Goal: Find specific page/section: Find specific page/section

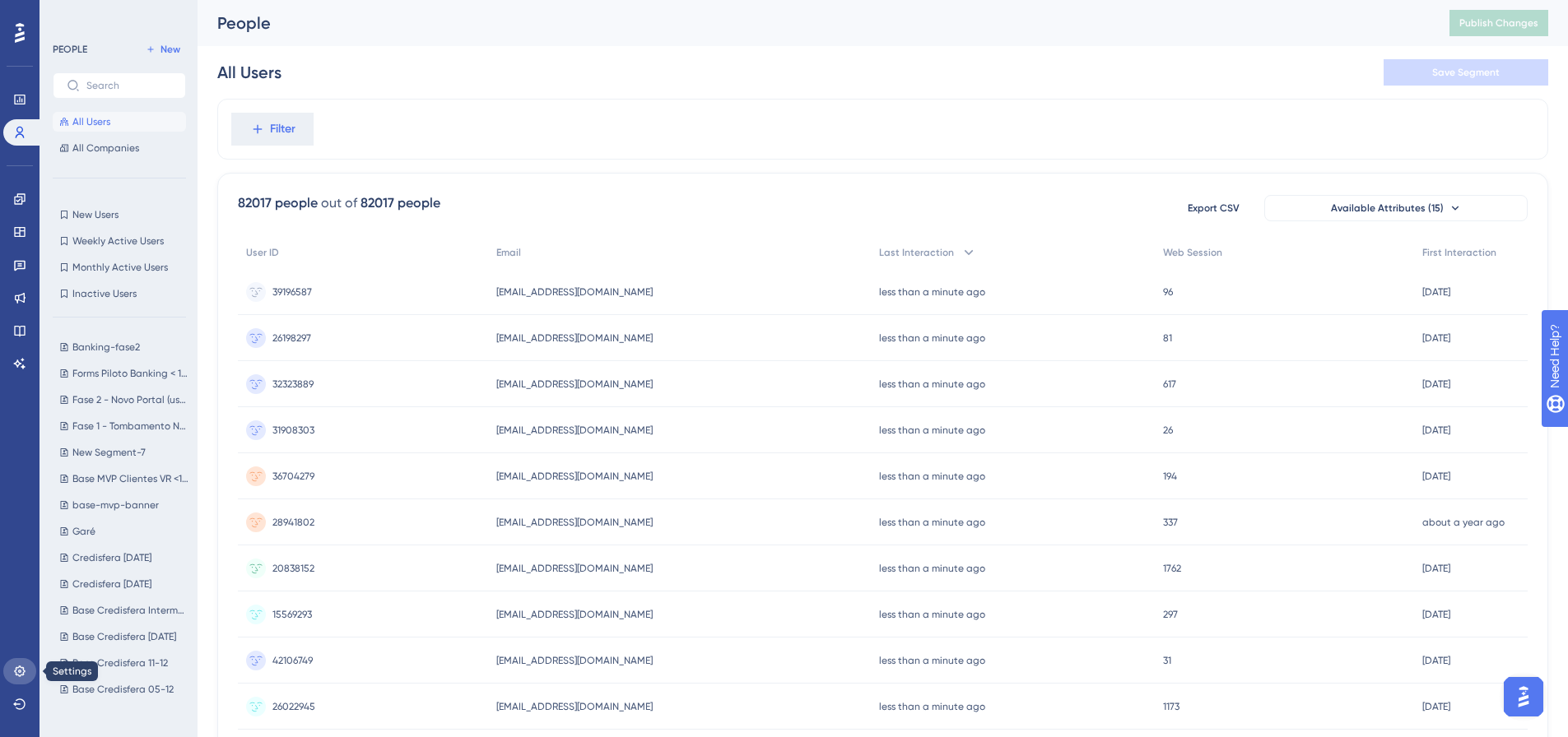
click at [10, 666] on link at bounding box center [20, 672] width 33 height 26
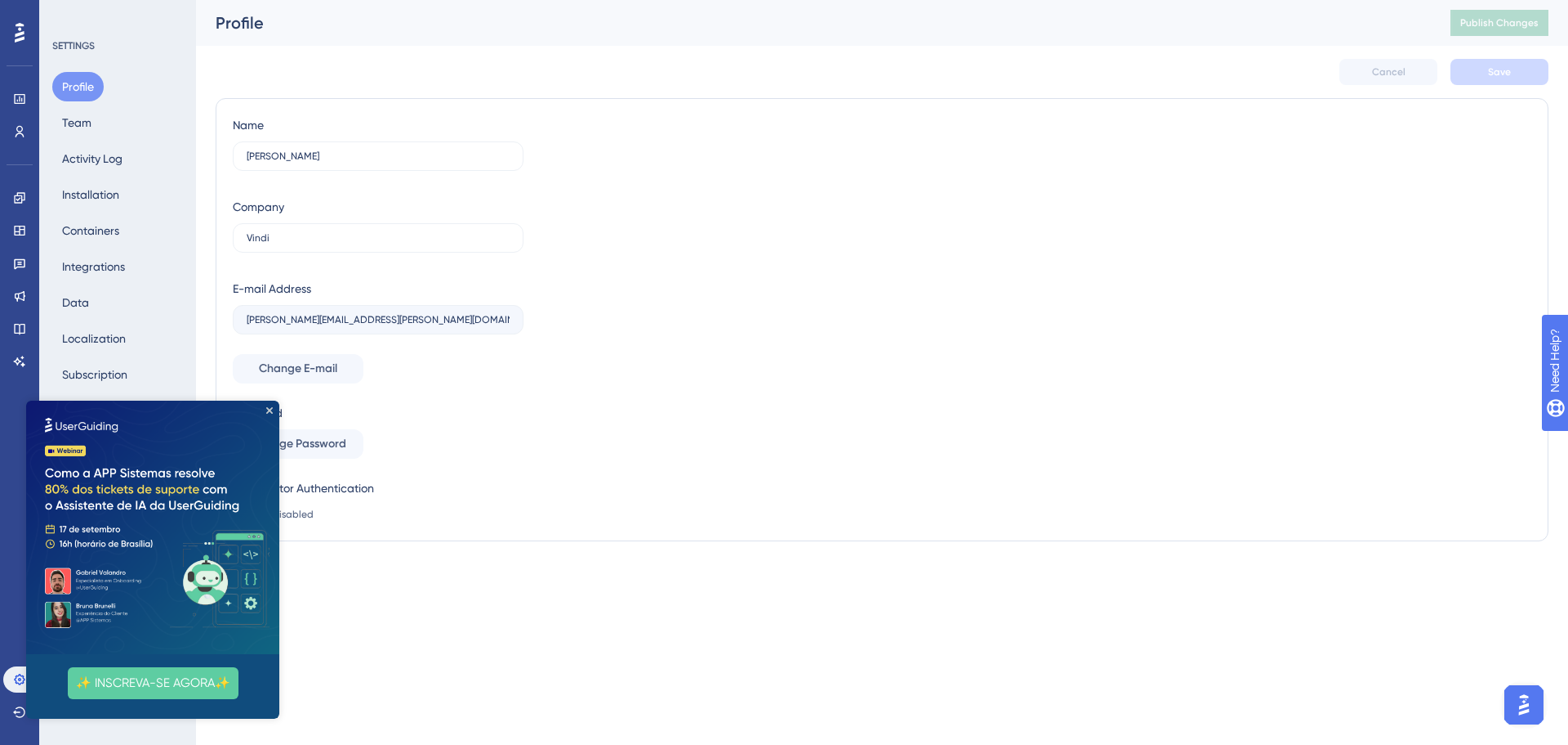
click at [270, 405] on img at bounding box center [153, 527] width 253 height 253
click at [107, 130] on div "Profile Team Activity Log Installation Containers Integrations Data Localizatio…" at bounding box center [118, 266] width 133 height 389
click at [88, 120] on button "Team" at bounding box center [76, 122] width 49 height 29
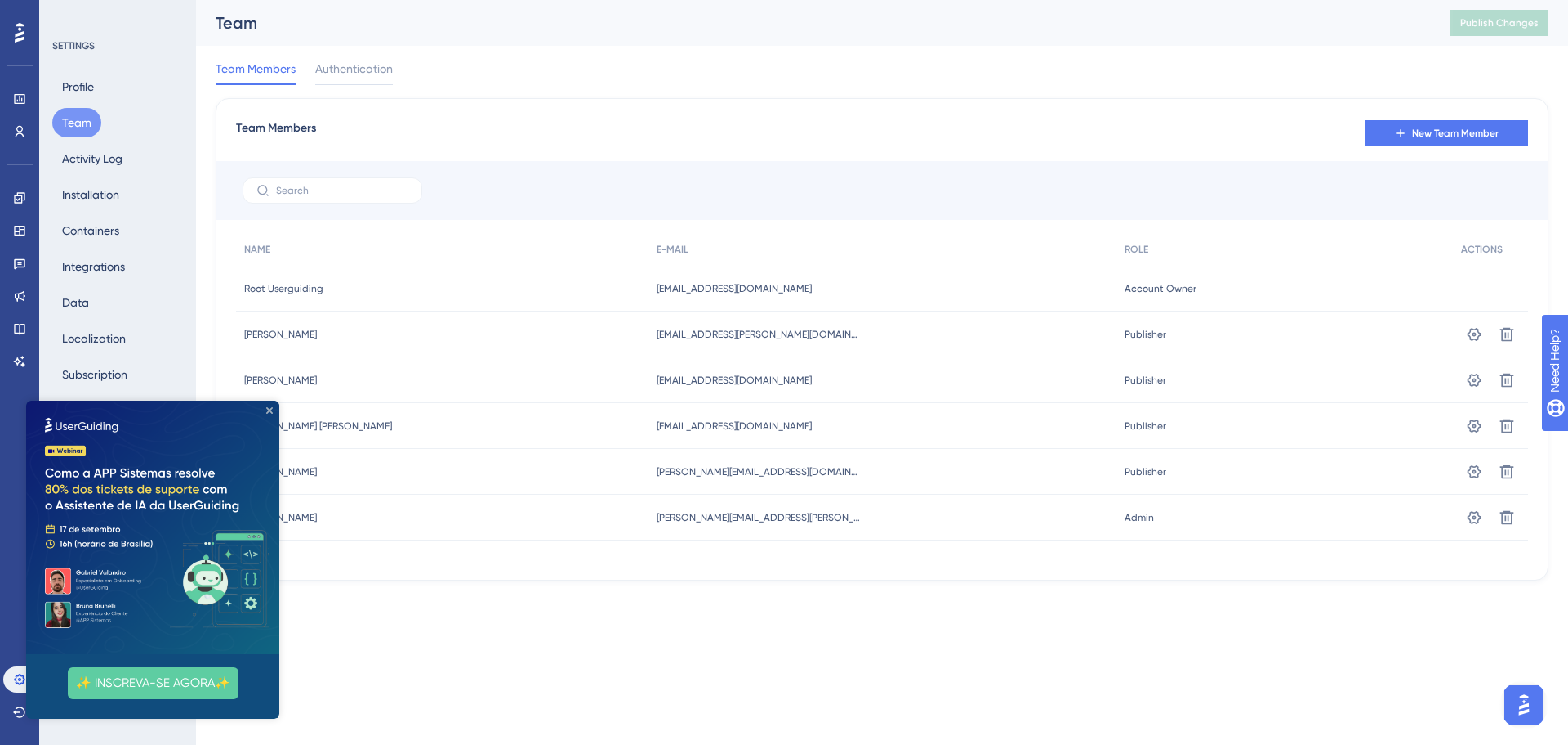
click at [270, 409] on icon "Close Preview" at bounding box center [270, 410] width 7 height 7
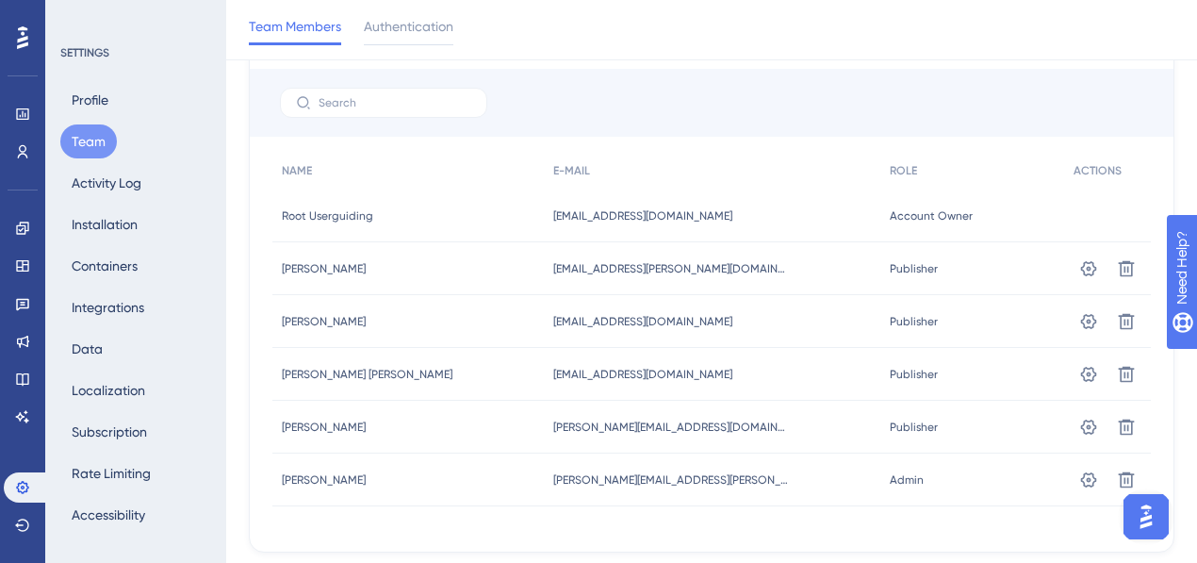
scroll to position [125, 0]
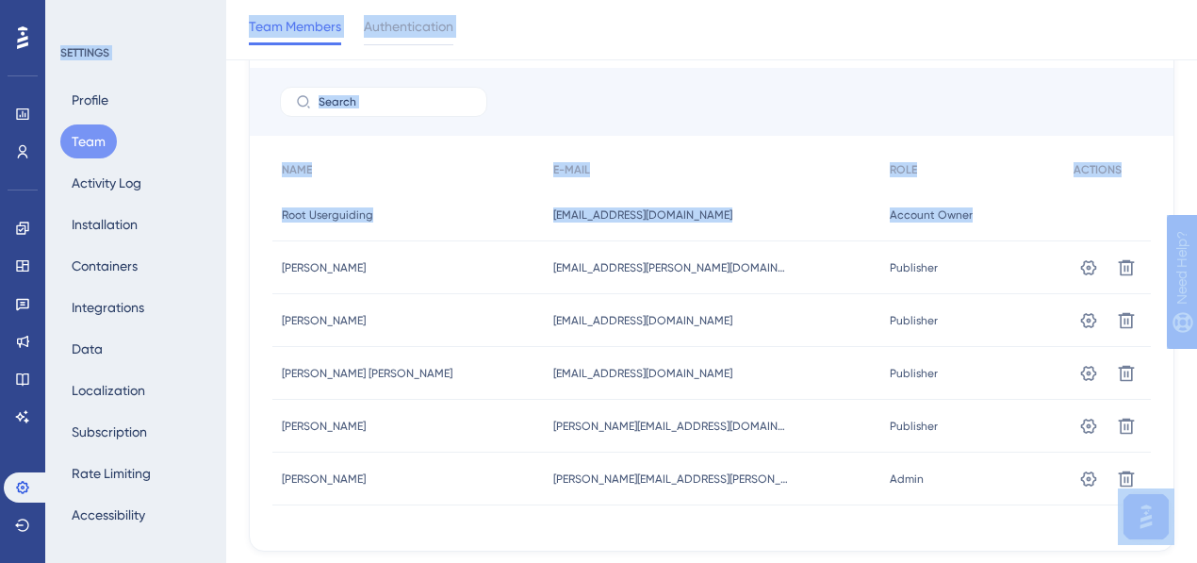
drag, startPoint x: 977, startPoint y: 175, endPoint x: 380, endPoint y: 231, distance: 600.0
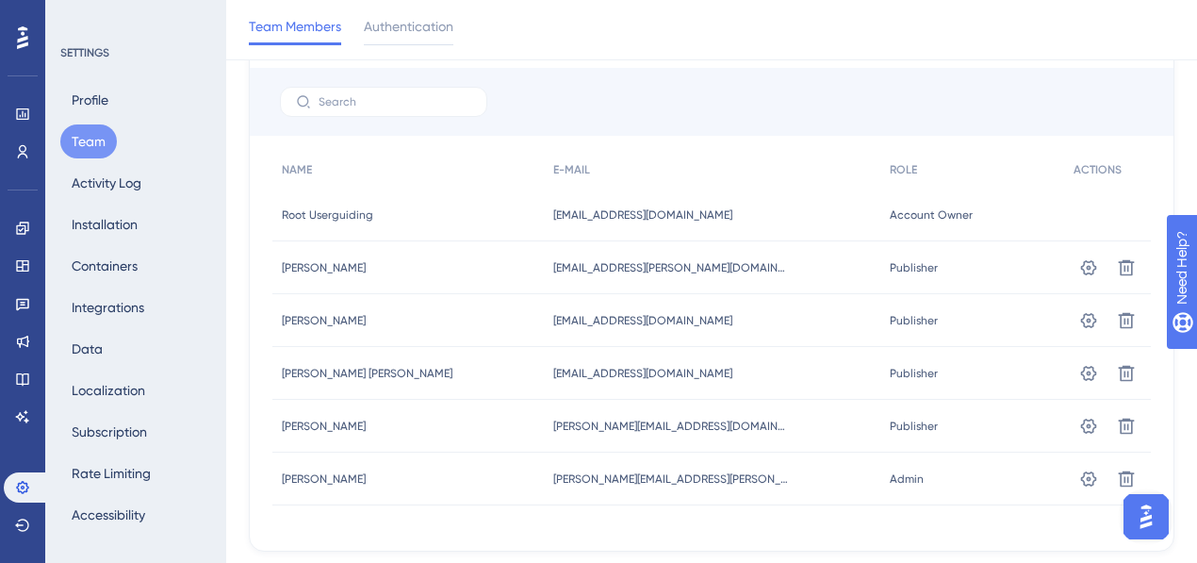
click at [401, 229] on div "✨ Save My Spot!✨" at bounding box center [605, 246] width 1206 height 572
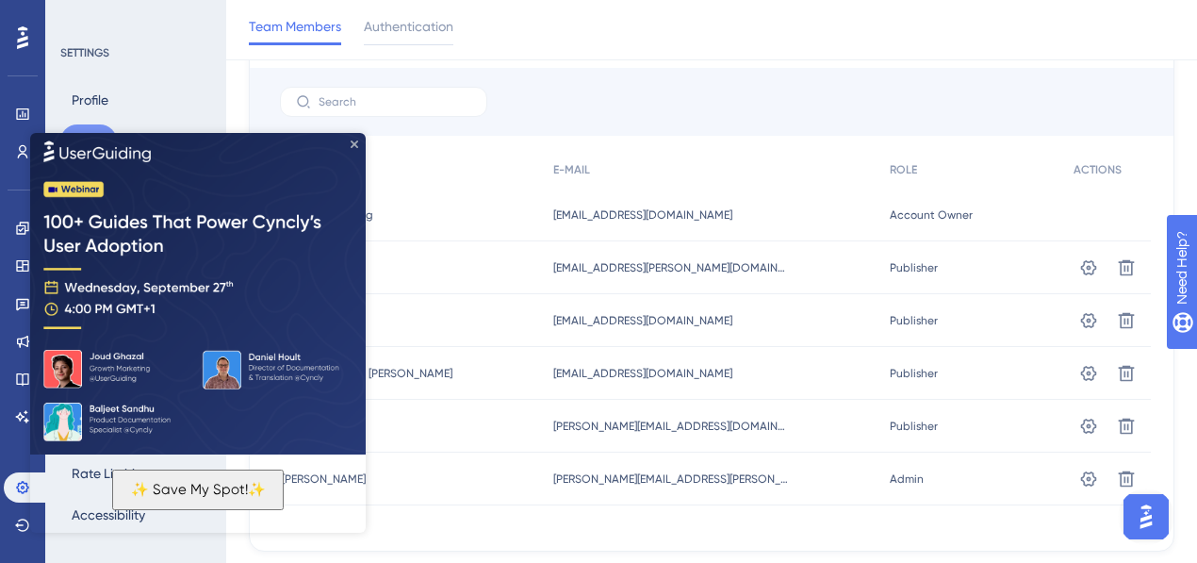
click at [355, 144] on icon "Close Preview" at bounding box center [355, 143] width 8 height 8
